Goal: Information Seeking & Learning: Learn about a topic

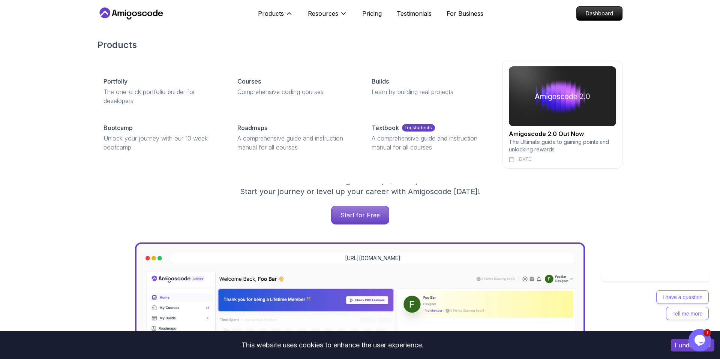
click at [258, 87] on p "Comprehensive coding courses" at bounding box center [295, 91] width 116 height 9
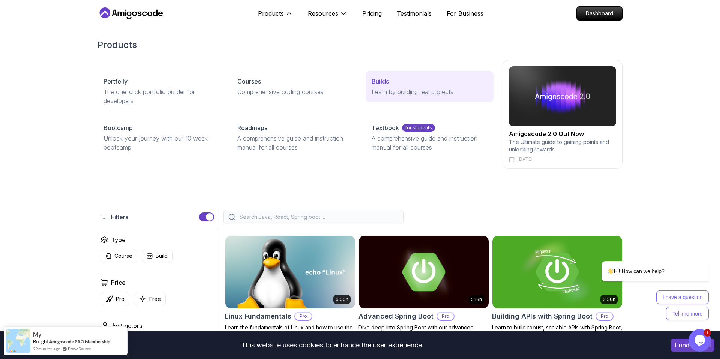
click at [401, 89] on p "Learn by building real projects" at bounding box center [430, 91] width 116 height 9
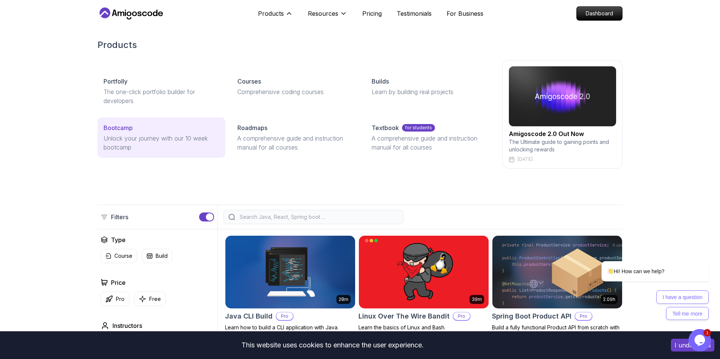
click at [136, 147] on p "Unlock your journey with our 10 week bootcamp" at bounding box center [161, 143] width 116 height 18
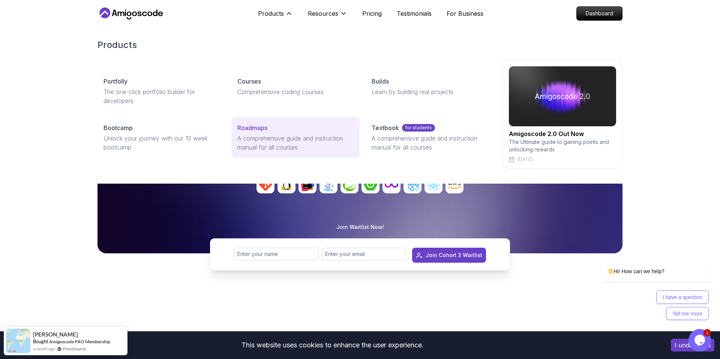
click at [258, 131] on p "Roadmaps" at bounding box center [252, 127] width 30 height 9
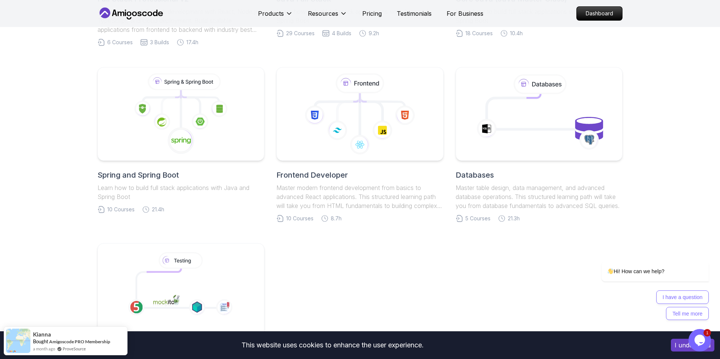
scroll to position [358, 0]
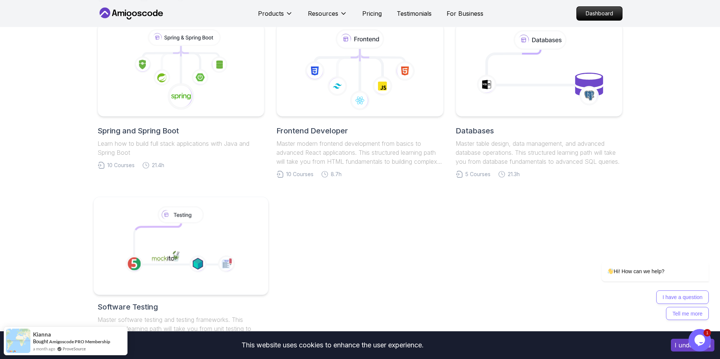
click at [199, 238] on icon at bounding box center [180, 242] width 128 height 77
